Goal: Communication & Community: Connect with others

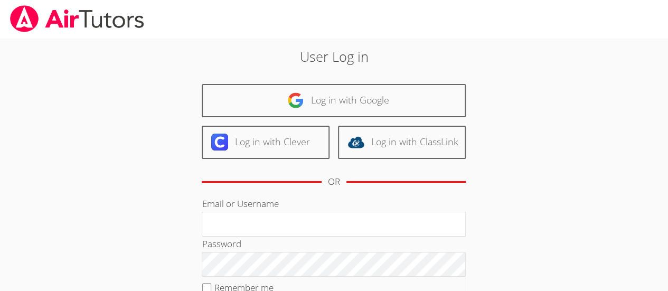
click at [289, 106] on img at bounding box center [295, 100] width 17 height 17
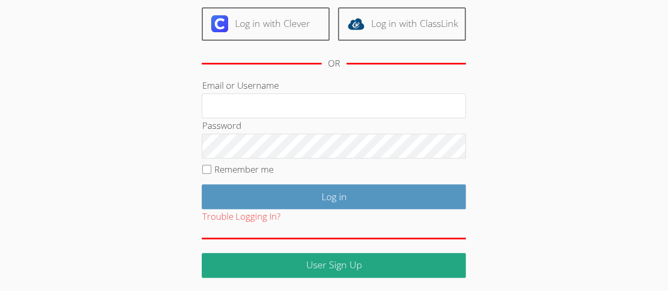
scroll to position [15, 0]
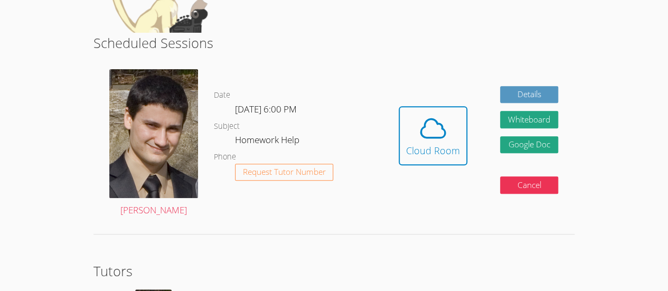
scroll to position [174, 0]
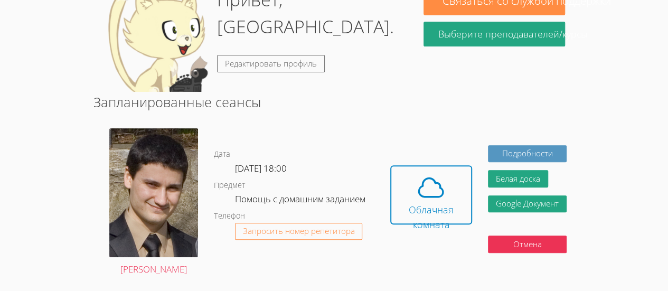
click at [418, 85] on div "Успешно аутентифицирован из аккаунта google_oauth2 Привет, София. Редактировать…" at bounding box center [333, 189] width 501 height 533
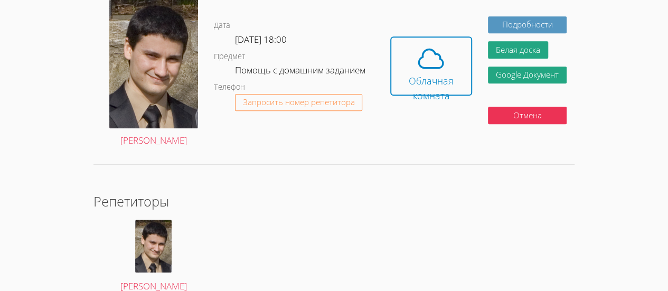
scroll to position [295, 0]
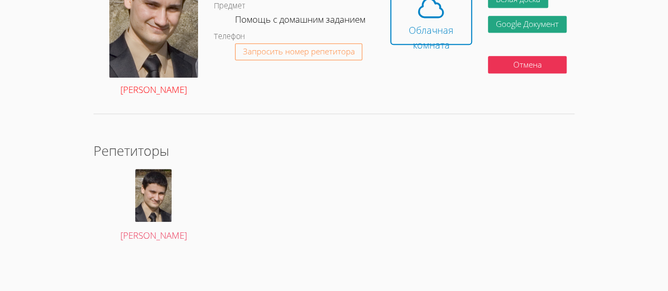
click at [183, 95] on font "[PERSON_NAME]" at bounding box center [153, 89] width 67 height 12
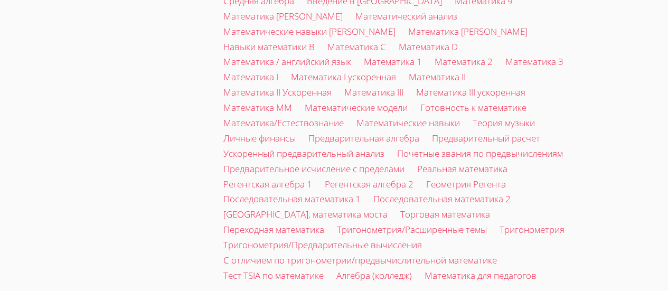
scroll to position [1569, 0]
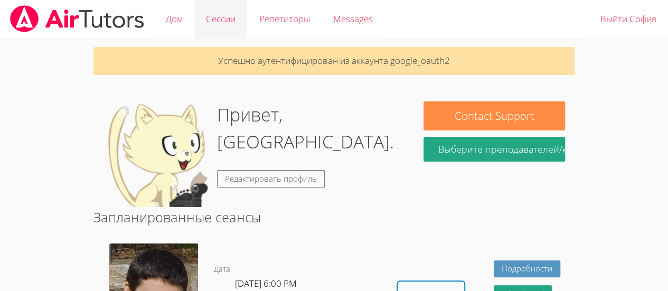
click at [238, 31] on link "Сессии" at bounding box center [220, 19] width 53 height 39
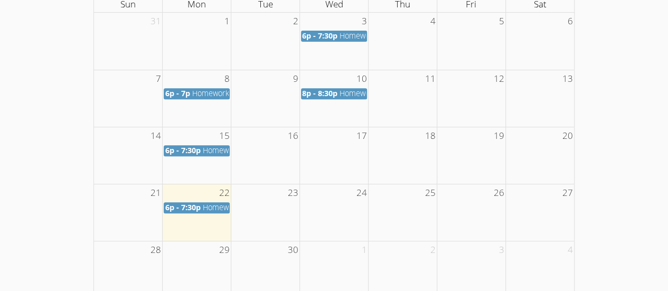
scroll to position [227, 0]
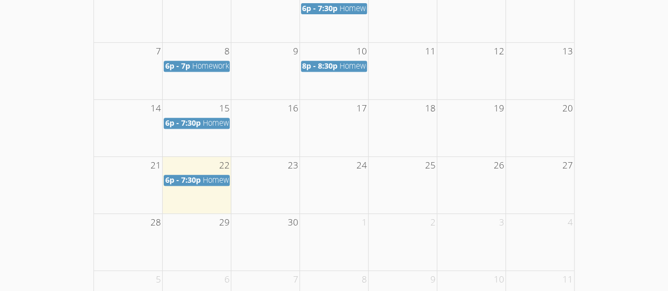
click at [178, 177] on span "6p - 7:30p" at bounding box center [182, 180] width 35 height 10
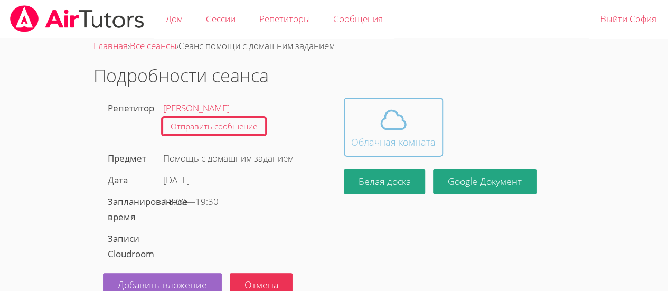
scroll to position [22, 0]
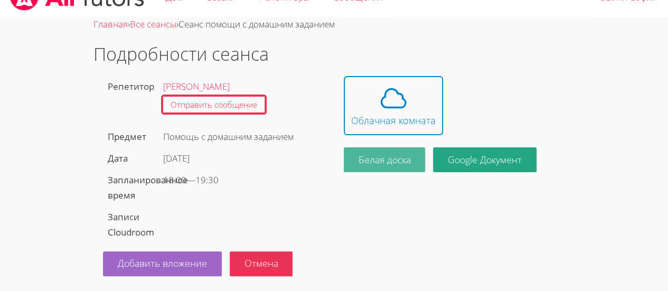
click at [390, 166] on button "Белая доска" at bounding box center [385, 159] width 82 height 25
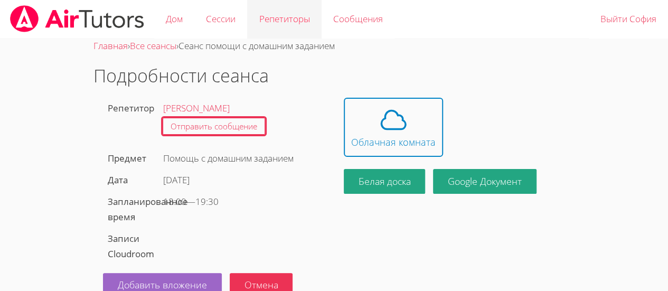
click at [268, 21] on font "Репетиторы" at bounding box center [284, 19] width 51 height 12
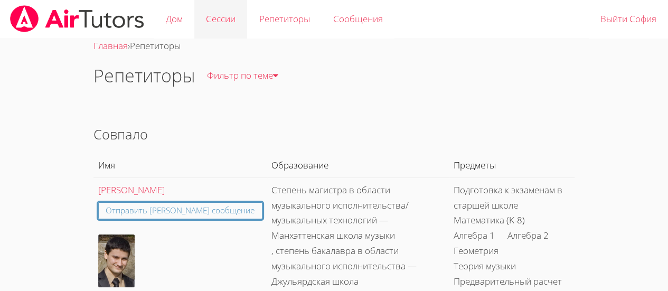
click at [229, 16] on font "Сессии" at bounding box center [221, 19] width 30 height 12
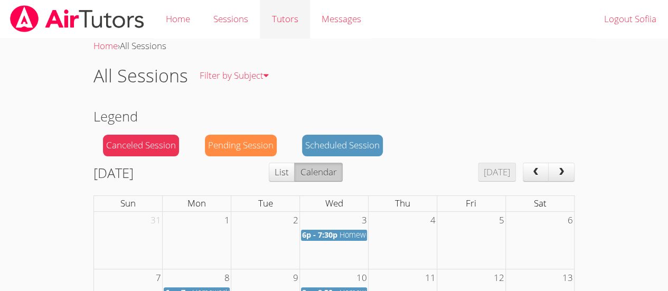
click at [294, 18] on link "Tutors" at bounding box center [285, 19] width 50 height 39
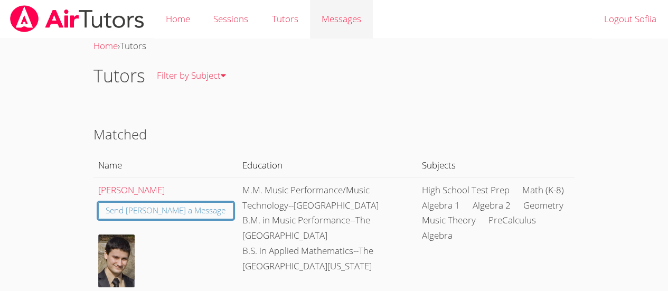
click at [333, 33] on link "Messages" at bounding box center [341, 19] width 63 height 39
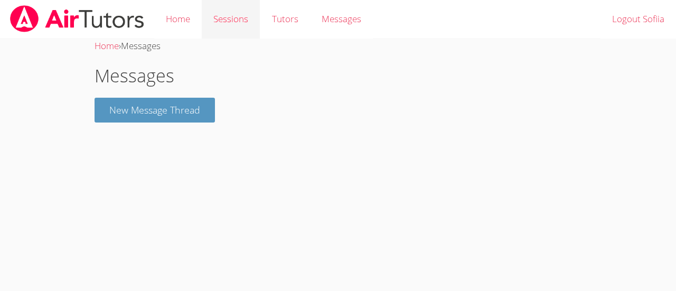
click at [224, 15] on link "Sessions" at bounding box center [231, 19] width 58 height 39
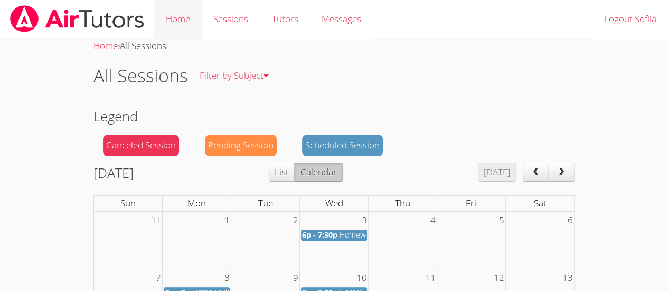
click at [182, 20] on link "Home" at bounding box center [178, 19] width 48 height 39
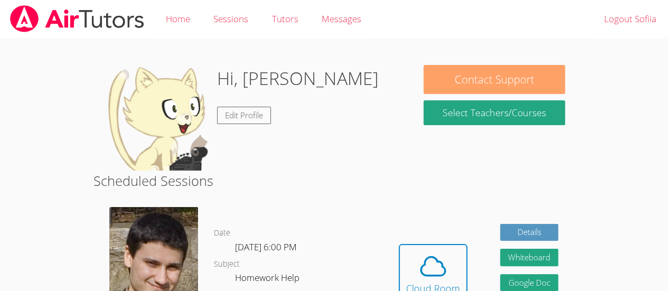
click at [511, 71] on button "Contact Support" at bounding box center [494, 79] width 141 height 29
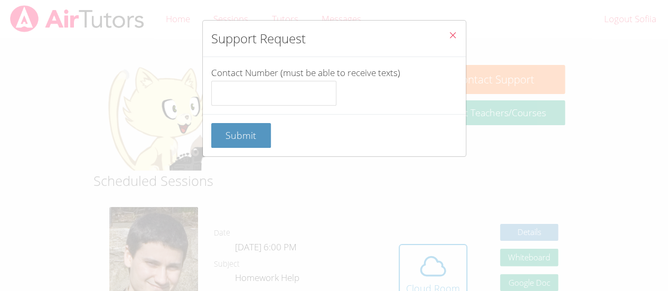
click at [450, 38] on button "Close" at bounding box center [453, 37] width 26 height 32
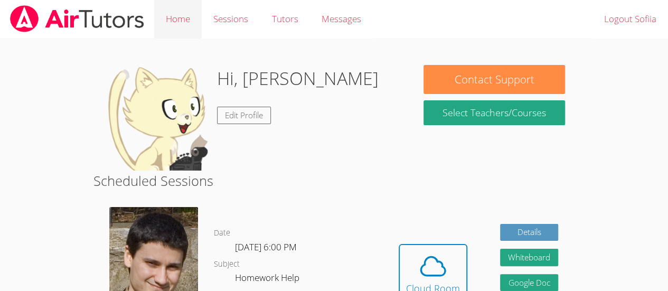
click at [201, 15] on link "Home" at bounding box center [178, 19] width 48 height 39
click at [180, 25] on link "Home" at bounding box center [178, 19] width 48 height 39
click at [249, 114] on link "Edit Profile" at bounding box center [244, 115] width 54 height 17
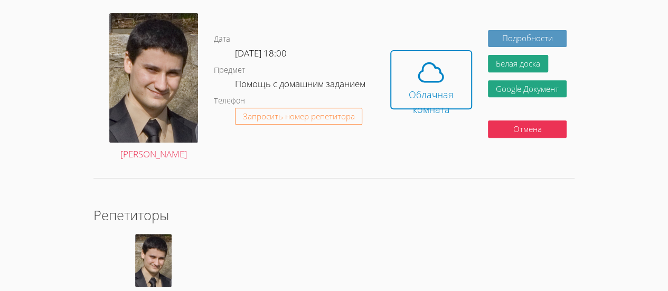
scroll to position [198, 0]
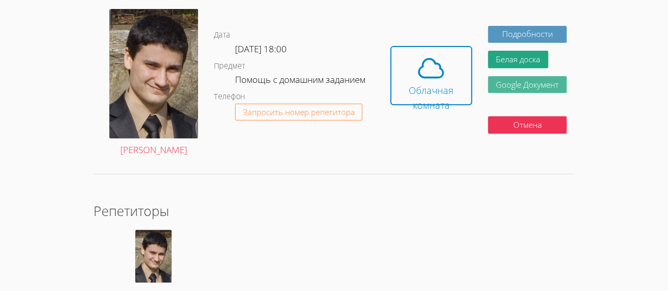
click at [516, 84] on font "Google Документ" at bounding box center [527, 84] width 63 height 11
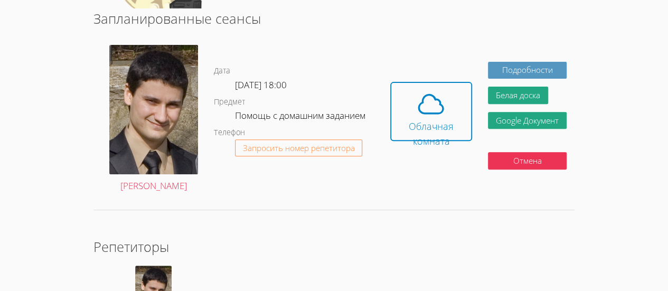
scroll to position [0, 0]
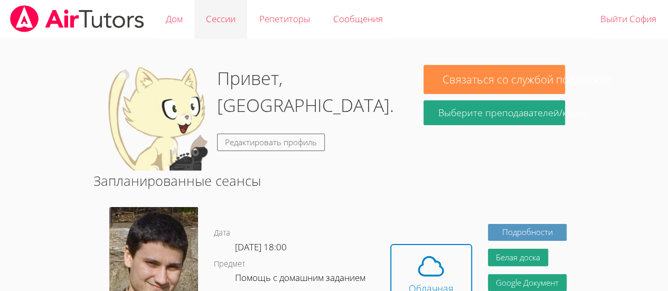
click at [222, 11] on link "Сессии" at bounding box center [220, 19] width 53 height 39
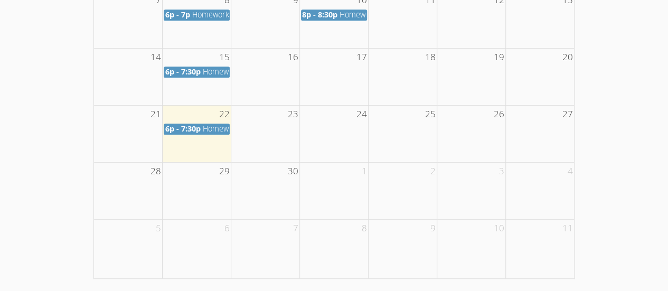
scroll to position [280, 0]
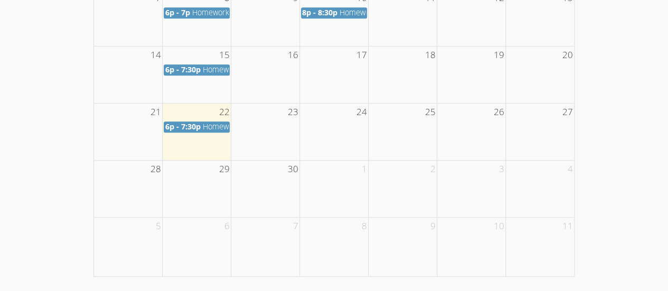
click at [217, 127] on span "Homework Help" at bounding box center [229, 127] width 55 height 10
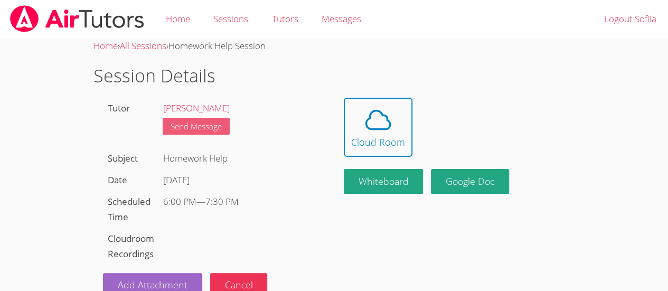
click at [228, 131] on link "Send Message" at bounding box center [196, 126] width 67 height 17
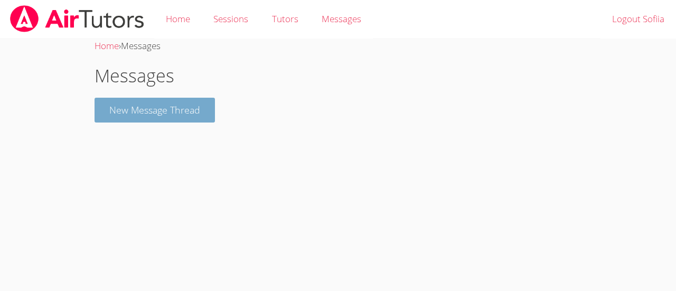
click at [209, 116] on button "New Message Thread" at bounding box center [155, 110] width 120 height 25
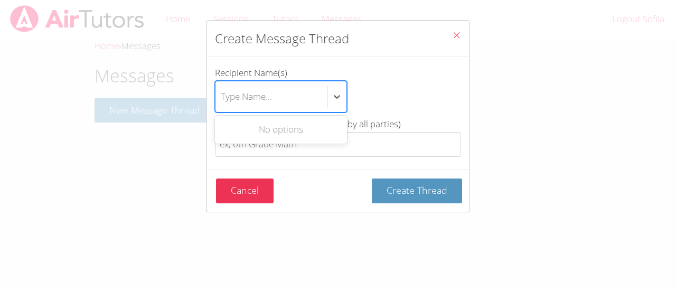
click at [282, 97] on div "Type Name..." at bounding box center [271, 96] width 111 height 31
click at [222, 97] on input "Recipient Name(s) Use Up and Down to choose options, press Enter to select the …" at bounding box center [221, 97] width 1 height 24
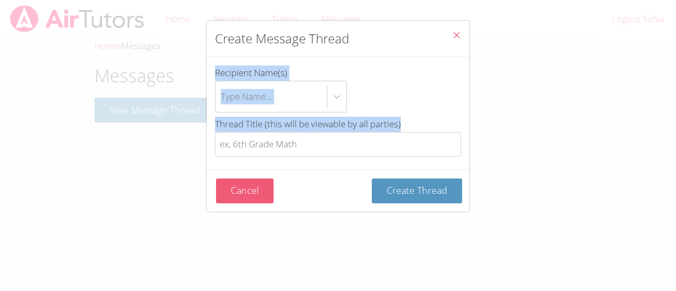
drag, startPoint x: 185, startPoint y: 86, endPoint x: 245, endPoint y: 187, distance: 117.5
click at [245, 187] on div "Create Message Thread Recipient Name(s) Type Name... Thread Title (this will be…" at bounding box center [338, 145] width 676 height 291
click at [245, 187] on button "Cancel" at bounding box center [245, 191] width 58 height 25
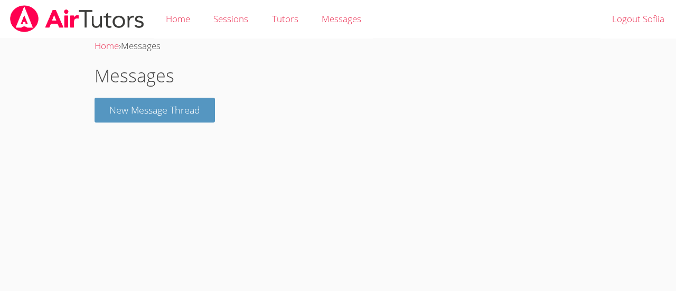
click at [245, 187] on body "Home Sessions Tutors Messages Logout Sofiia Home › Messages Messages New Messag…" at bounding box center [338, 145] width 676 height 291
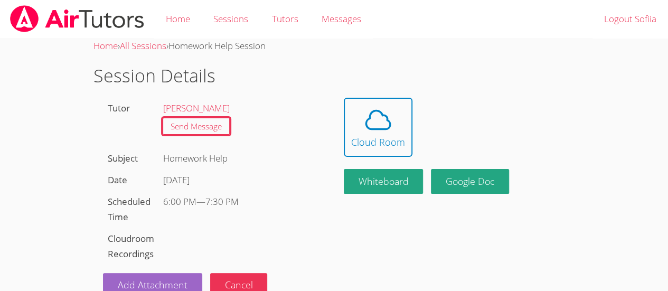
scroll to position [22, 0]
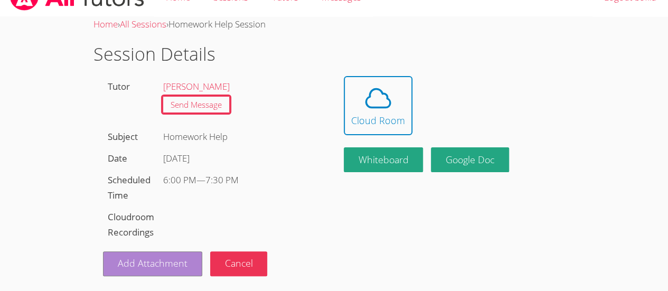
click at [151, 256] on link "Add Attachment" at bounding box center [152, 264] width 99 height 25
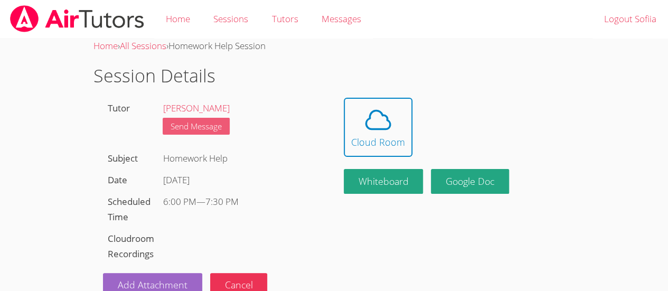
click at [204, 118] on link "Send Message" at bounding box center [196, 126] width 67 height 17
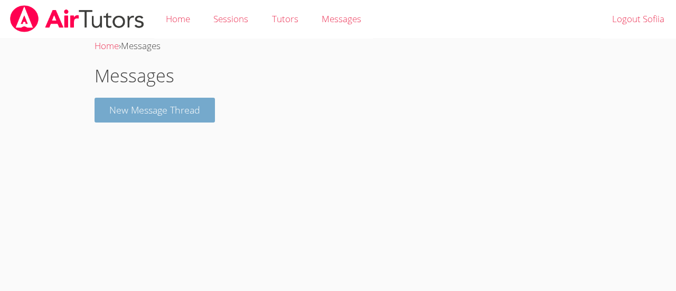
click at [168, 118] on button "New Message Thread" at bounding box center [155, 110] width 120 height 25
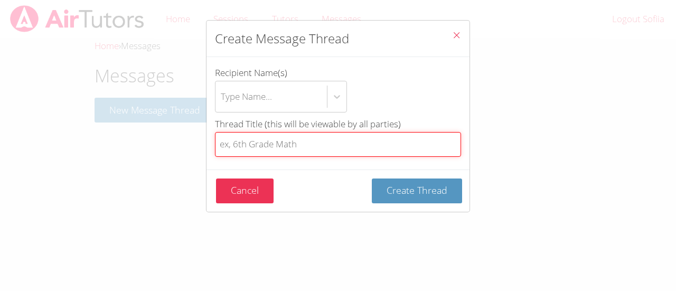
click at [294, 150] on input "Thread Title (this will be viewable by all parties)" at bounding box center [338, 144] width 246 height 25
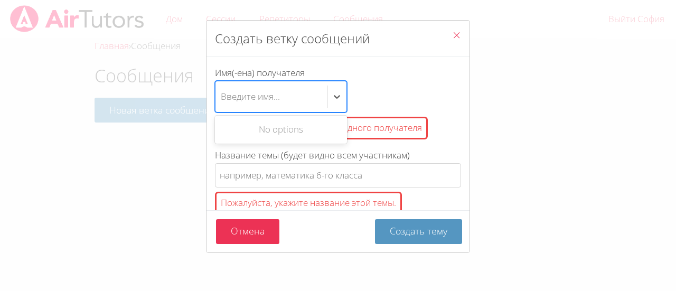
click at [304, 84] on div "Введите имя..." at bounding box center [271, 96] width 111 height 31
click at [222, 85] on input "Имя(-ена) получателя Use Up and Down to choose options, press Enter to select t…" at bounding box center [221, 97] width 1 height 24
type input "a"
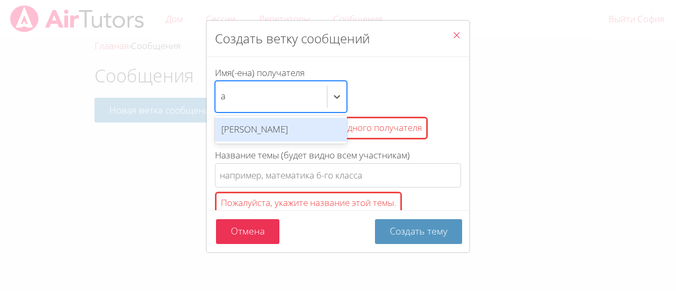
click at [271, 124] on font "Давид Алавердян" at bounding box center [254, 129] width 67 height 12
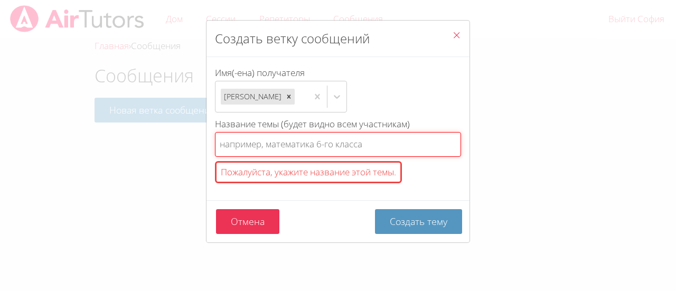
click at [264, 137] on input "Название темы (будет видно всем участникам) Пожалуйста, укажите название этой т…" at bounding box center [338, 144] width 246 height 25
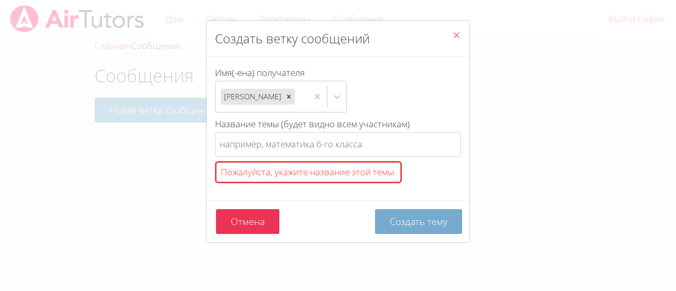
click at [375, 228] on button "Создать тему" at bounding box center [418, 221] width 87 height 25
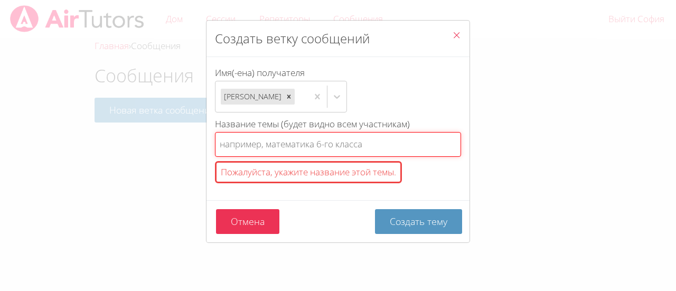
click at [322, 150] on input "Название темы (будет видно всем участникам) Пожалуйста, укажите название этой т…" at bounding box center [338, 144] width 246 height 25
type input "."
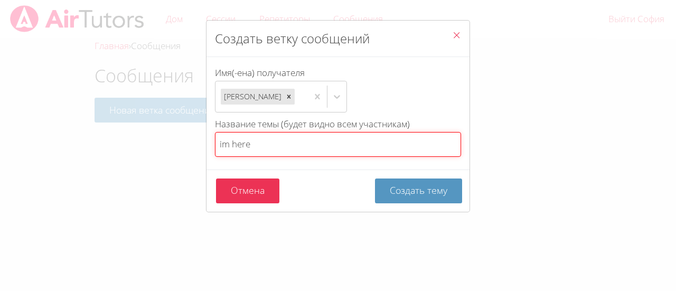
type input "im here"
click at [375, 179] on button "Создать тему" at bounding box center [418, 191] width 87 height 25
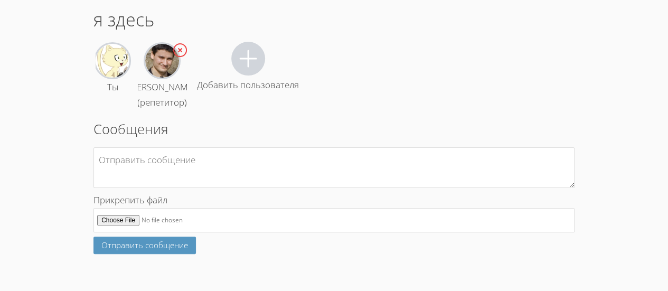
scroll to position [70, 0]
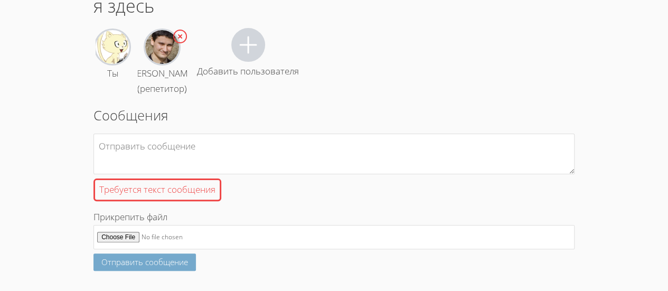
click at [153, 243] on form "Требуется текст сообщения Прикрепить файл Отправить сообщение" at bounding box center [334, 202] width 481 height 137
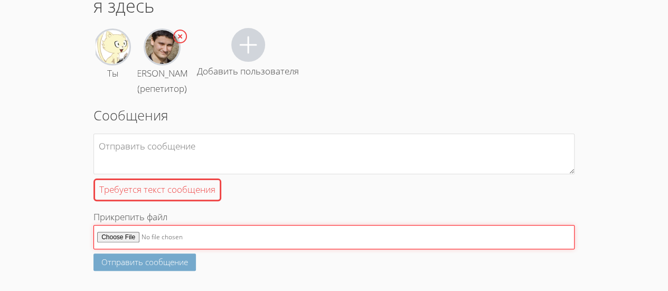
click at [153, 243] on input "Прикрепить файл" at bounding box center [334, 237] width 481 height 25
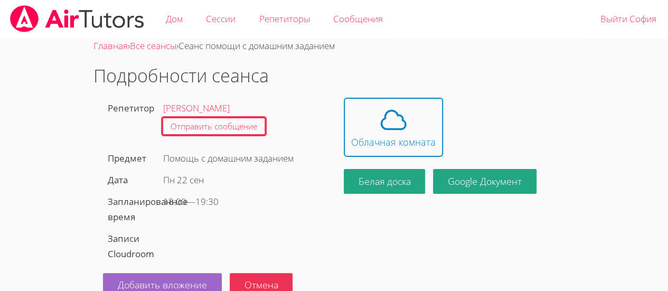
scroll to position [22, 0]
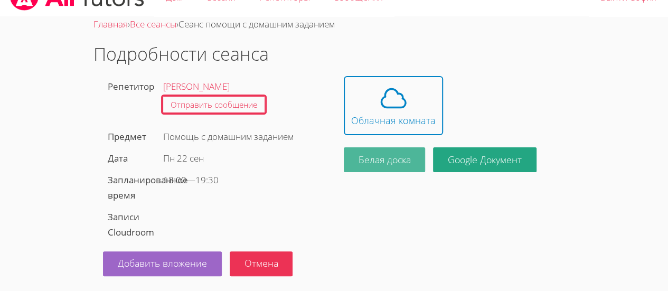
click at [403, 157] on font "Белая доска" at bounding box center [384, 159] width 52 height 13
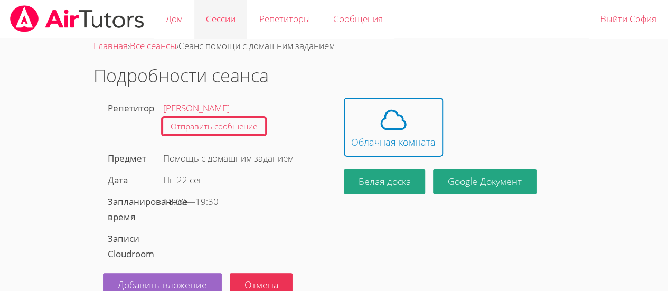
click at [232, 15] on font "Сессии" at bounding box center [221, 19] width 30 height 12
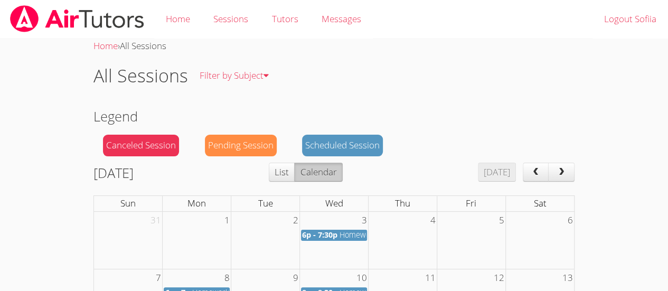
click at [342, 163] on button "Calendar" at bounding box center [318, 172] width 48 height 19
click at [295, 172] on button "List" at bounding box center [282, 172] width 26 height 19
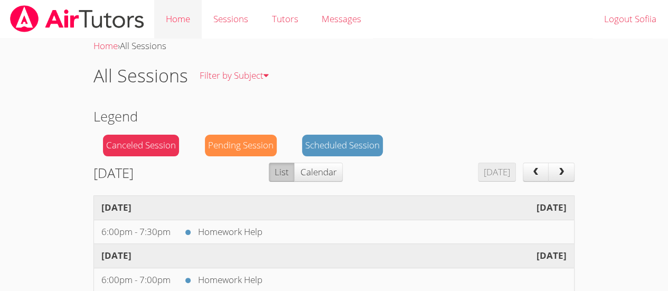
click at [176, 15] on link "Home" at bounding box center [178, 19] width 48 height 39
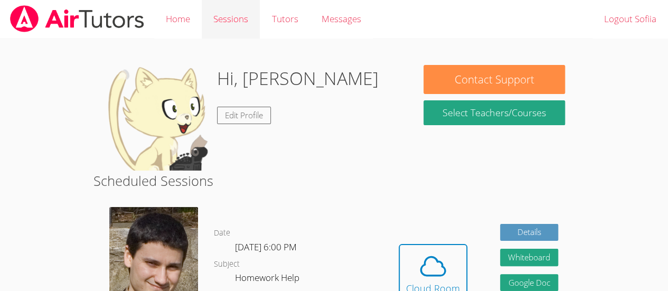
click at [237, 15] on link "Sessions" at bounding box center [231, 19] width 58 height 39
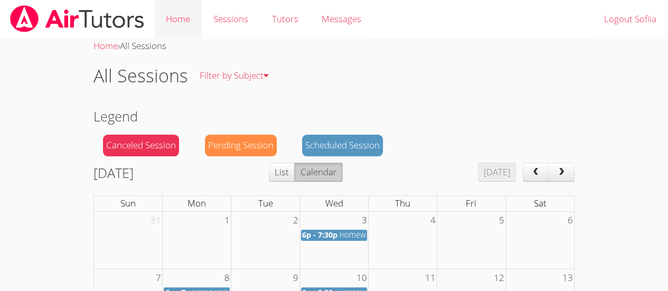
click at [172, 11] on link "Home" at bounding box center [178, 19] width 48 height 39
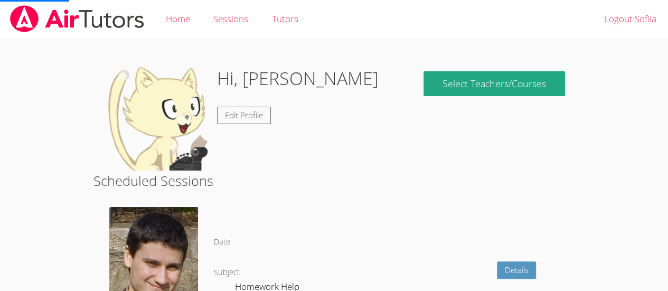
scroll to position [31, 0]
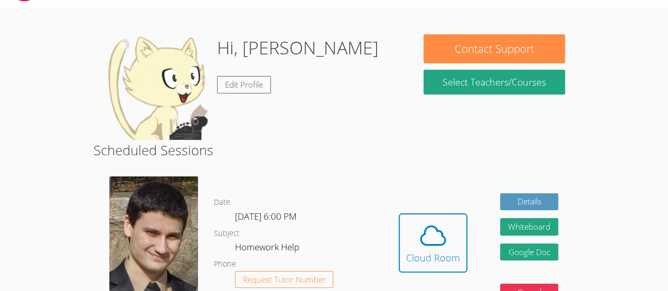
click at [475, 58] on button "Contact Support" at bounding box center [494, 48] width 141 height 29
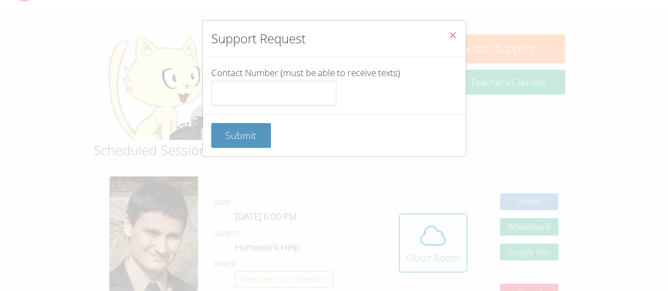
click at [449, 33] on icon "Close" at bounding box center [453, 35] width 9 height 9
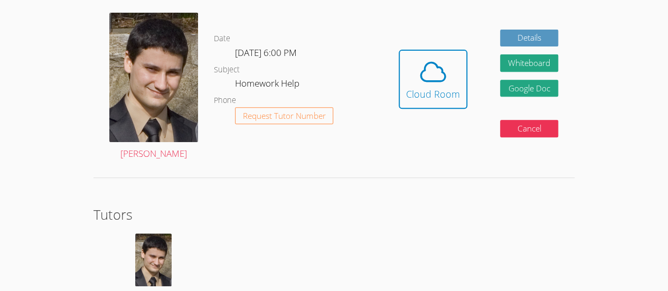
scroll to position [209, 0]
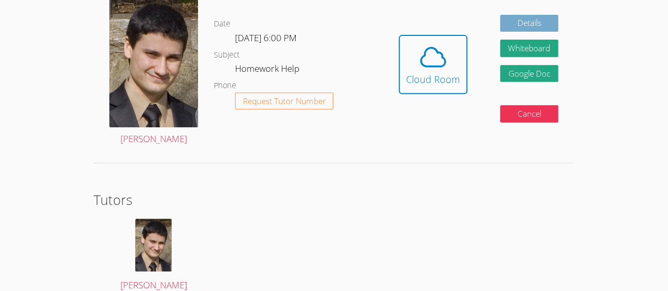
click at [526, 23] on link "Details" at bounding box center [529, 23] width 58 height 17
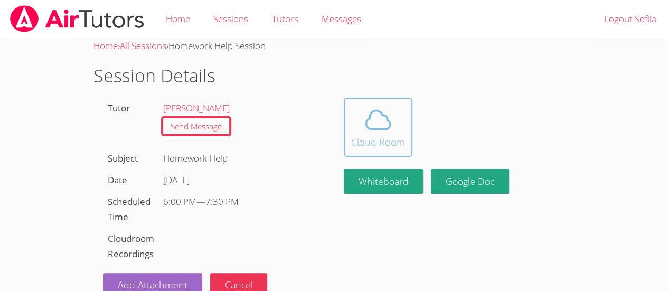
click at [381, 114] on icon at bounding box center [378, 119] width 24 height 18
click at [358, 132] on span at bounding box center [378, 120] width 54 height 30
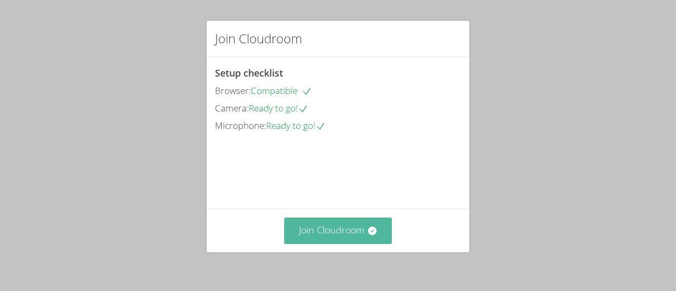
drag, startPoint x: 0, startPoint y: 0, endPoint x: 319, endPoint y: 228, distance: 391.6
click at [319, 228] on button "Join Cloudroom" at bounding box center [338, 231] width 108 height 26
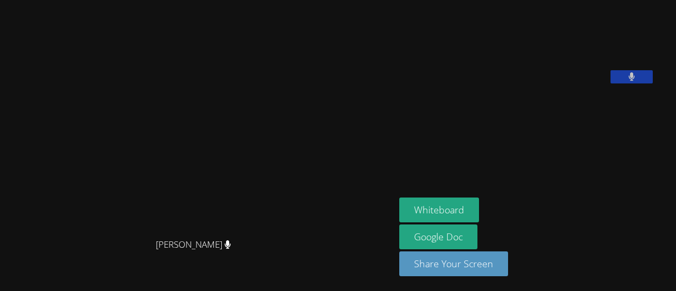
click at [611, 83] on button at bounding box center [632, 76] width 42 height 13
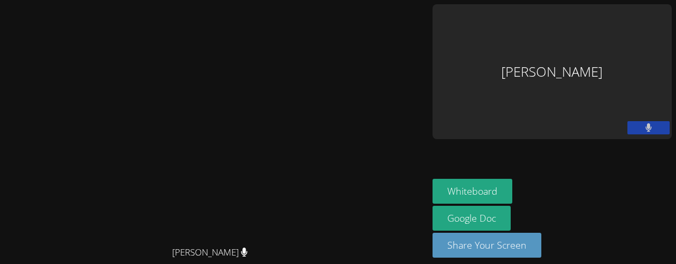
click at [613, 40] on div "Sofiia Guseinova" at bounding box center [552, 71] width 239 height 135
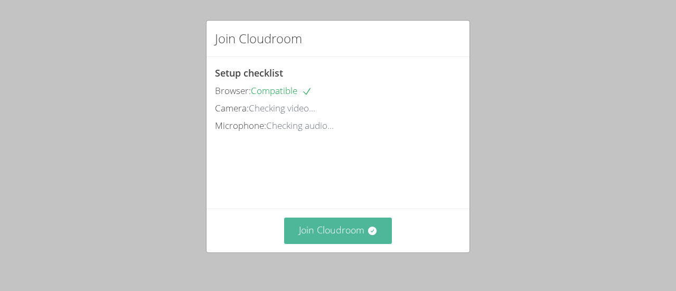
click at [322, 236] on button "Join Cloudroom" at bounding box center [338, 231] width 108 height 26
